Goal: Task Accomplishment & Management: Use online tool/utility

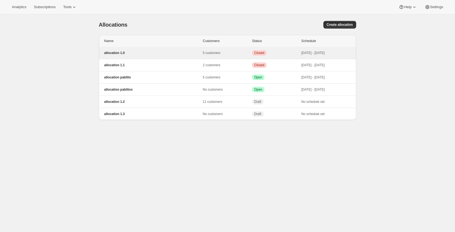
click at [127, 54] on p "allocation 1.0" at bounding box center [153, 53] width 99 height 4
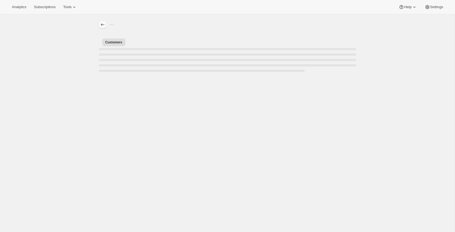
click at [103, 25] on icon "Allocations" at bounding box center [102, 24] width 5 height 5
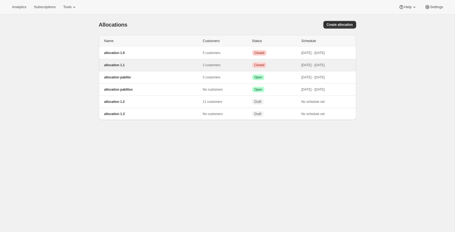
click at [131, 66] on p "allocation 1.1" at bounding box center [153, 65] width 99 height 4
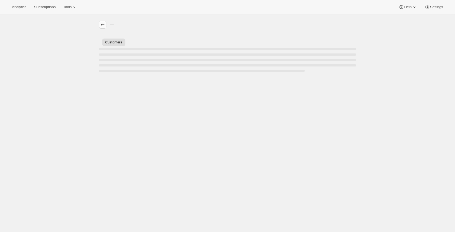
click at [103, 26] on icon "Allocations" at bounding box center [102, 24] width 5 height 5
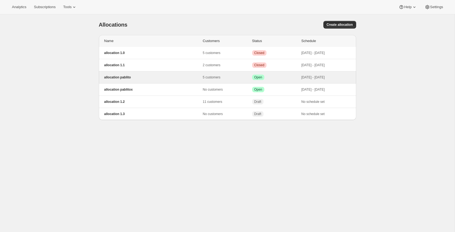
click at [147, 78] on p "allocation pablito" at bounding box center [153, 77] width 99 height 4
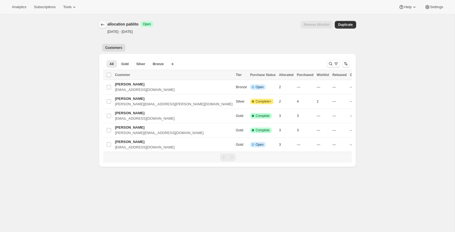
click at [103, 27] on button "Allocations" at bounding box center [103, 25] width 8 height 8
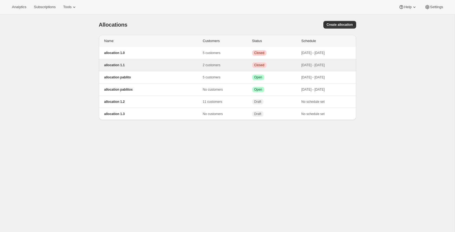
click at [152, 66] on p "allocation 1.1" at bounding box center [153, 65] width 99 height 4
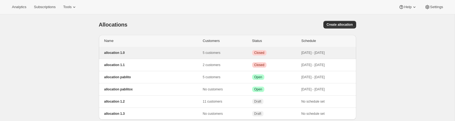
click at [209, 53] on p "5 customers" at bounding box center [227, 53] width 49 height 4
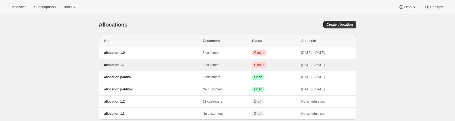
scroll to position [14, 0]
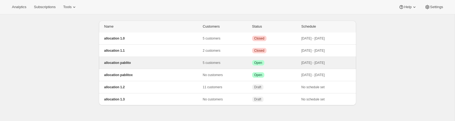
click at [168, 64] on p "allocation pablito" at bounding box center [153, 63] width 99 height 4
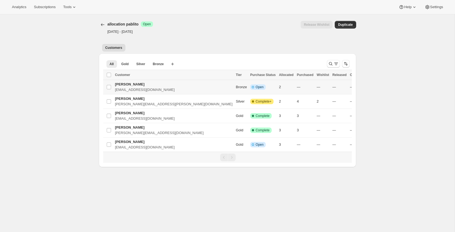
click at [134, 84] on span "[PERSON_NAME]" at bounding box center [130, 84] width 30 height 4
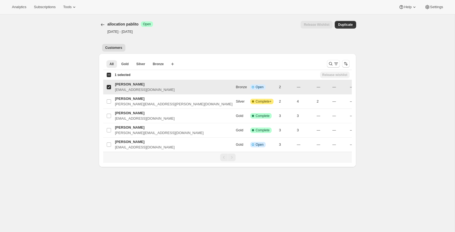
click at [108, 87] on input "Select Item" at bounding box center [109, 87] width 4 height 4
checkbox input "false"
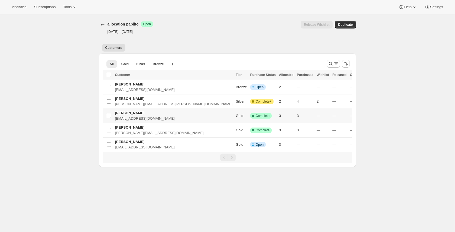
drag, startPoint x: 109, startPoint y: 115, endPoint x: 113, endPoint y: 132, distance: 17.2
click at [109, 115] on input "Select Item" at bounding box center [109, 115] width 4 height 4
checkbox input "true"
click at [109, 121] on input "Select Item" at bounding box center [109, 130] width 4 height 4
checkbox input "true"
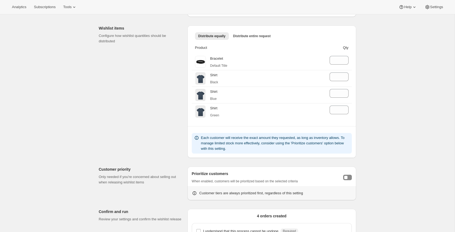
scroll to position [76, 0]
click at [346, 56] on icon at bounding box center [344, 57] width 5 height 5
type input "0"
click at [346, 56] on icon at bounding box center [344, 57] width 5 height 5
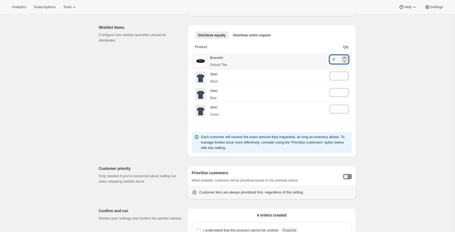
click at [346, 56] on icon at bounding box center [344, 57] width 5 height 5
click at [346, 73] on icon at bounding box center [344, 73] width 5 height 5
type input "0"
click at [344, 89] on icon at bounding box center [344, 90] width 5 height 5
type input "0"
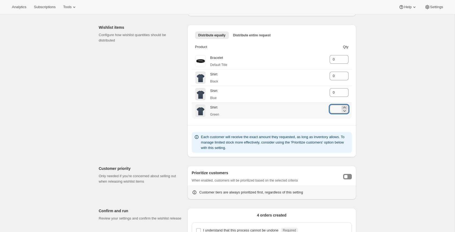
click at [346, 106] on icon at bounding box center [344, 107] width 5 height 5
type input "0"
click at [367, 101] on div "Release wishlist items. This page is ready Release wishlist items Customers to …" at bounding box center [227, 101] width 455 height 326
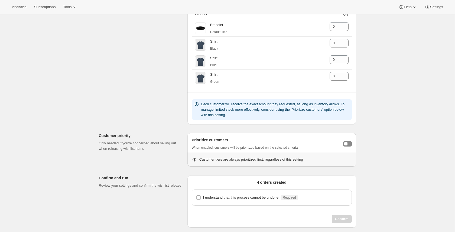
click at [345, 148] on div "Prioritize customers When enabled, customers will be prioritized based on the s…" at bounding box center [272, 143] width 160 height 13
click at [347, 145] on button "Toggle customer prioritization" at bounding box center [347, 143] width 9 height 5
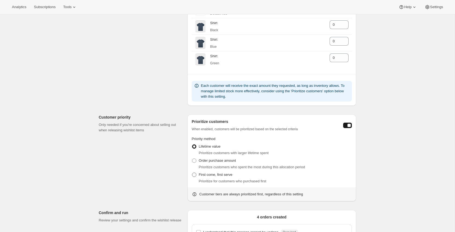
click at [221, 177] on span "First come, first serve" at bounding box center [216, 174] width 34 height 5
click at [192, 172] on input "First come, first serve" at bounding box center [192, 172] width 0 height 0
radio input "true"
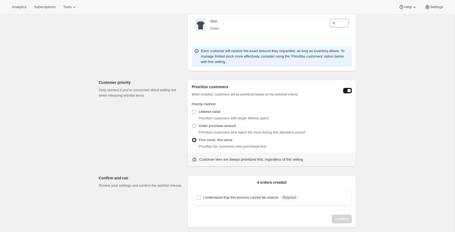
click at [269, 193] on div "I understand that this process cannot be undone Required" at bounding box center [272, 197] width 160 height 16
click at [265, 198] on p "I understand that this process cannot be undone" at bounding box center [240, 196] width 75 height 5
click at [201, 198] on input "I understand that this process cannot be undone Required" at bounding box center [198, 197] width 4 height 4
checkbox input "true"
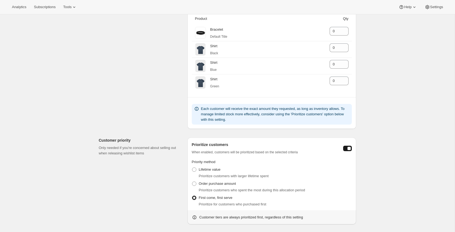
scroll to position [77, 0]
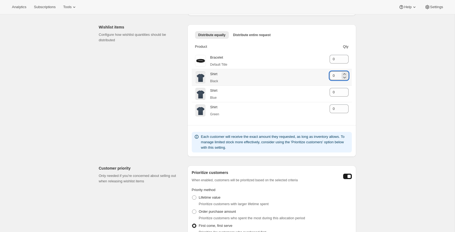
click at [339, 75] on input "0" at bounding box center [335, 75] width 11 height 9
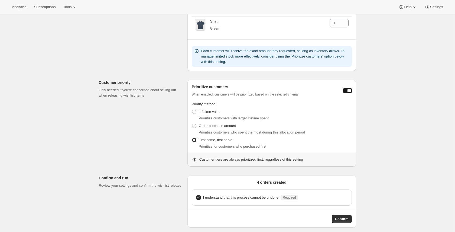
type input "1"
click at [378, 103] on div "Release wishlist items. This page is ready Release wishlist items Customers to …" at bounding box center [227, 41] width 455 height 379
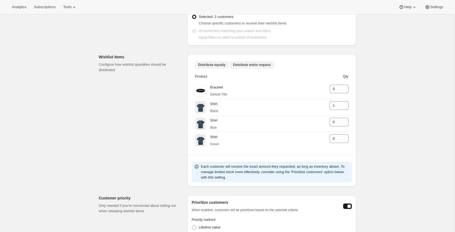
click at [258, 65] on span "Distribute entire request" at bounding box center [252, 65] width 38 height 4
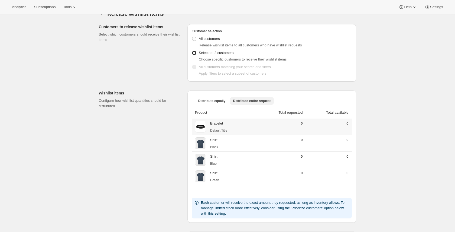
scroll to position [0, 0]
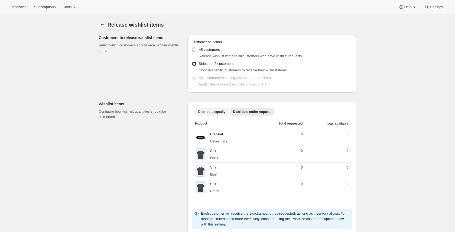
click at [220, 113] on span "Distribute equally" at bounding box center [211, 111] width 27 height 4
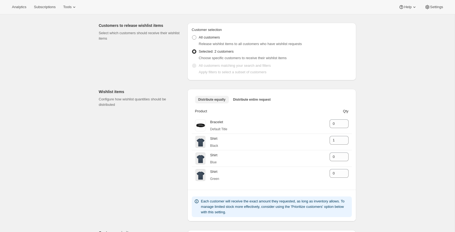
scroll to position [25, 0]
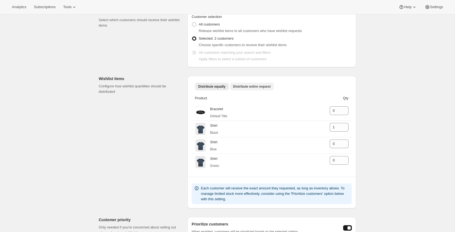
click at [257, 85] on span "Distribute entire request" at bounding box center [252, 86] width 38 height 4
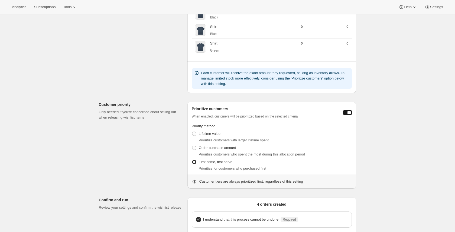
scroll to position [108, 0]
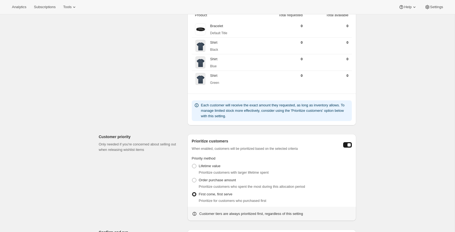
click at [346, 141] on div "Prioritize customers When enabled, customers will be prioritized based on the s…" at bounding box center [272, 144] width 160 height 13
drag, startPoint x: 348, startPoint y: 142, endPoint x: 357, endPoint y: 140, distance: 9.5
click at [348, 142] on button "Toggle customer prioritization" at bounding box center [347, 144] width 9 height 5
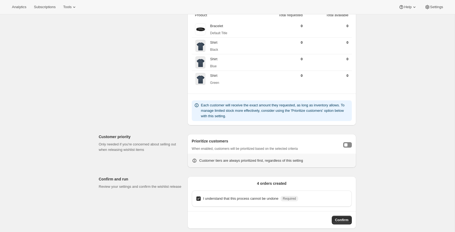
scroll to position [109, 0]
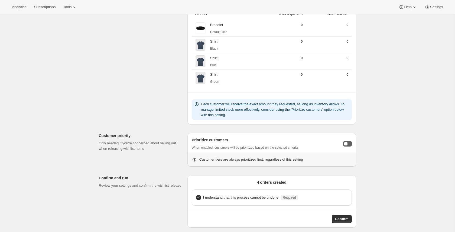
click at [343, 144] on button "Toggle customer prioritization" at bounding box center [347, 143] width 9 height 5
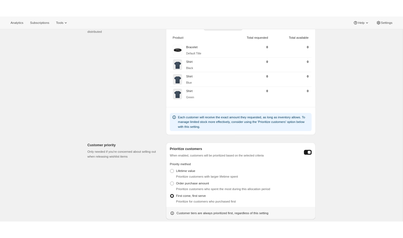
scroll to position [0, 0]
